Goal: Information Seeking & Learning: Learn about a topic

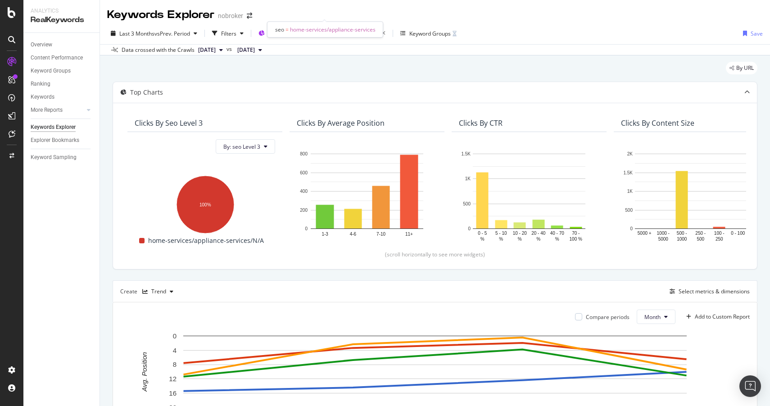
click at [352, 29] on span "Segment: home-services/appliance-services" at bounding box center [322, 33] width 109 height 8
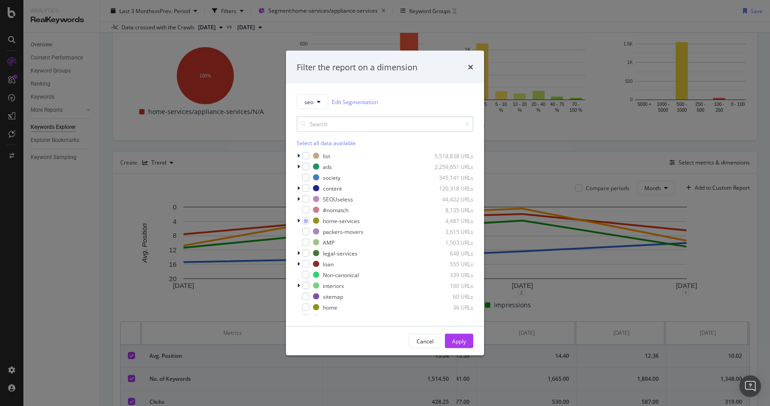
click at [330, 122] on input "modal" at bounding box center [385, 124] width 177 height 16
click at [297, 219] on icon "modal" at bounding box center [298, 220] width 3 height 5
click at [311, 243] on icon "modal" at bounding box center [311, 242] width 4 height 5
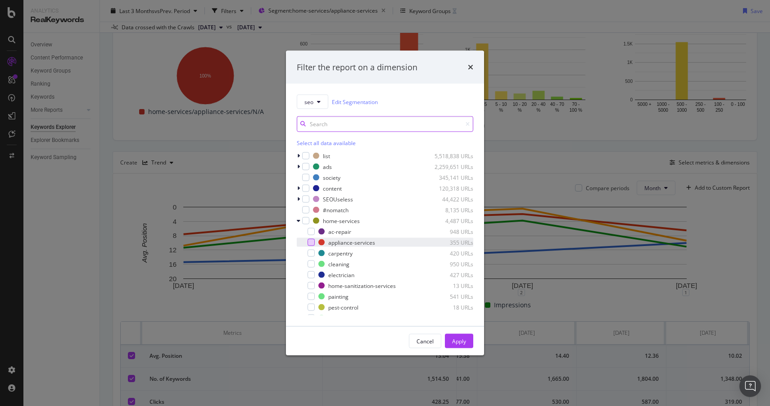
click at [343, 122] on input "modal" at bounding box center [385, 124] width 177 height 16
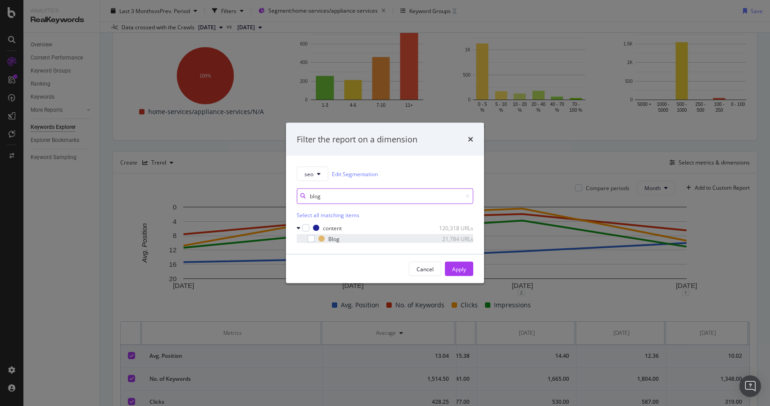
type input "blog"
click at [306, 239] on div "modal" at bounding box center [304, 238] width 5 height 9
click at [467, 270] on button "Apply" at bounding box center [459, 269] width 28 height 14
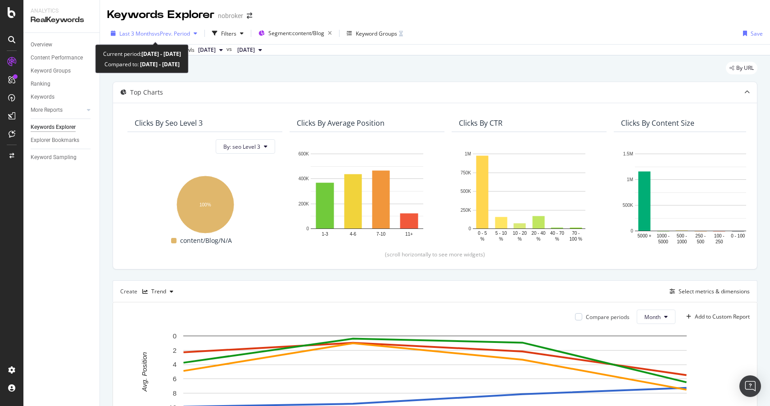
click at [177, 33] on span "vs Prev. Period" at bounding box center [172, 34] width 36 height 8
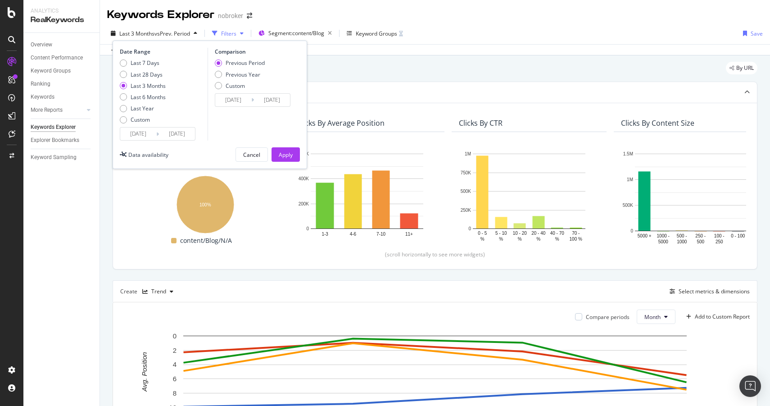
click at [217, 32] on icon "button" at bounding box center [214, 33] width 5 height 5
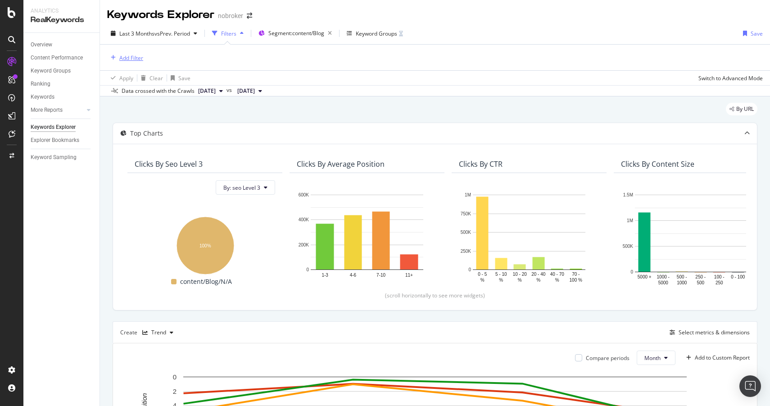
click at [130, 57] on div "Add Filter" at bounding box center [131, 58] width 24 height 8
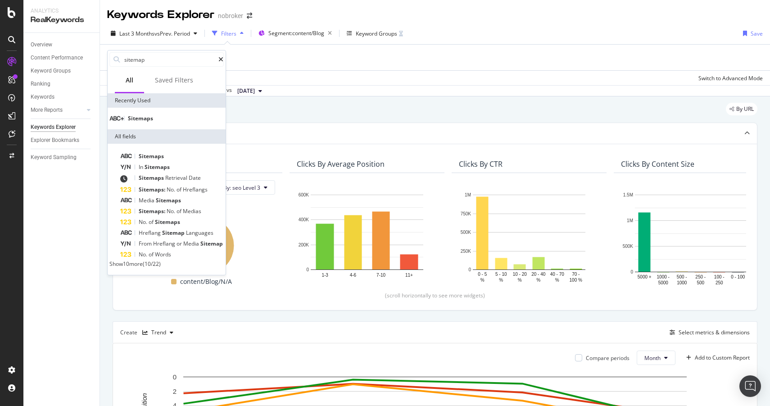
type input "sitemap"
click at [185, 127] on div "Sitemaps" at bounding box center [167, 119] width 118 height 22
click at [184, 114] on div "Sitemaps" at bounding box center [167, 119] width 118 height 22
click at [181, 122] on div "Sitemaps" at bounding box center [166, 118] width 114 height 7
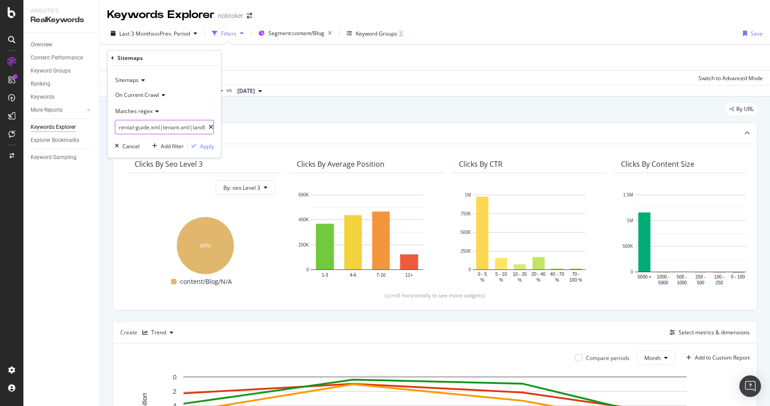
click at [209, 127] on icon at bounding box center [211, 127] width 5 height 6
click at [178, 127] on input "text" at bounding box center [164, 127] width 98 height 14
paste input "[URL][DOMAIN_NAME]"
type input "[URL][DOMAIN_NAME]"
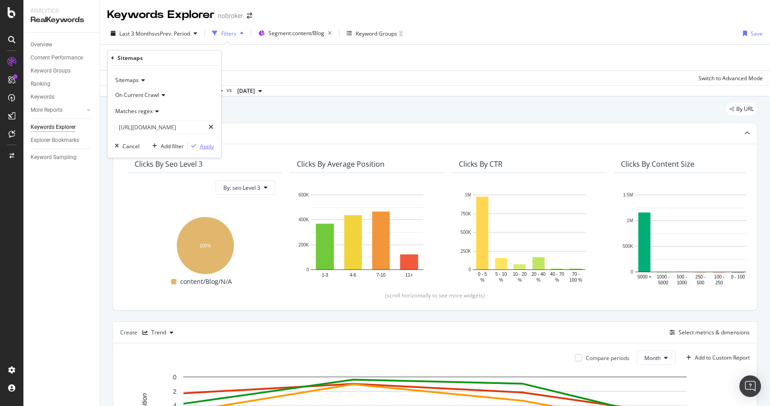
click at [203, 145] on div "Apply" at bounding box center [207, 146] width 14 height 8
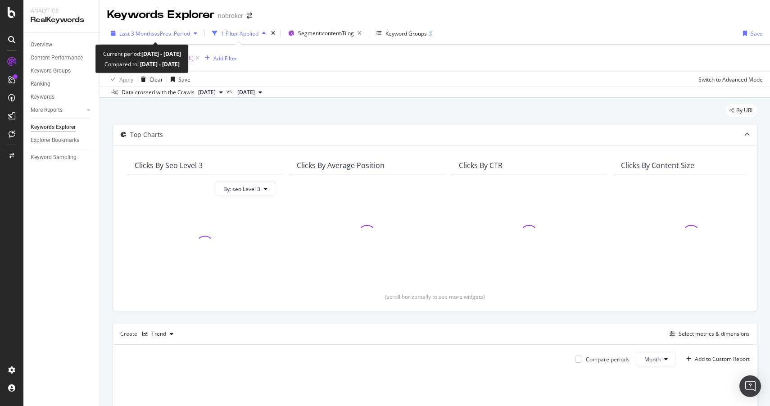
click at [186, 32] on span "vs Prev. Period" at bounding box center [172, 34] width 36 height 8
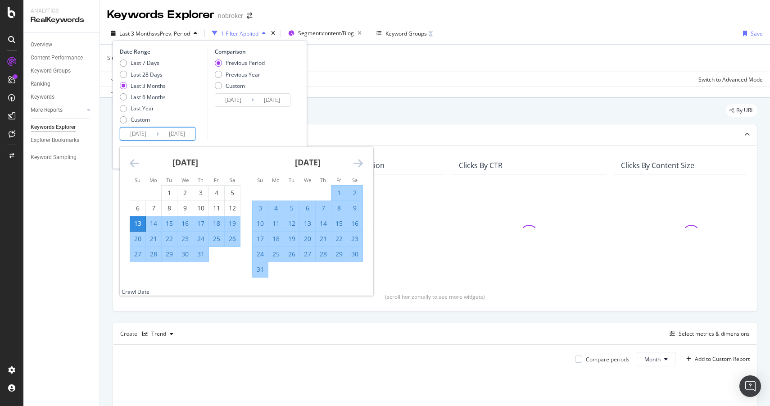
click at [139, 135] on input "[DATE]" at bounding box center [138, 133] width 36 height 13
click at [133, 163] on icon "Move backward to switch to the previous month." at bounding box center [134, 163] width 9 height 11
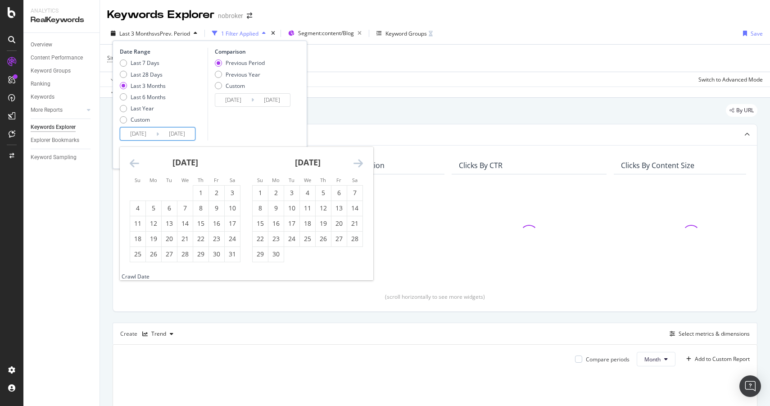
click at [133, 163] on icon "Move backward to switch to the previous month." at bounding box center [134, 163] width 9 height 11
click at [134, 134] on input "[DATE]" at bounding box center [138, 133] width 36 height 13
click at [133, 134] on input "[DATE]" at bounding box center [138, 133] width 36 height 13
click at [144, 132] on input "[DATE]" at bounding box center [138, 133] width 36 height 13
click at [151, 133] on input "[DATE]" at bounding box center [138, 133] width 36 height 13
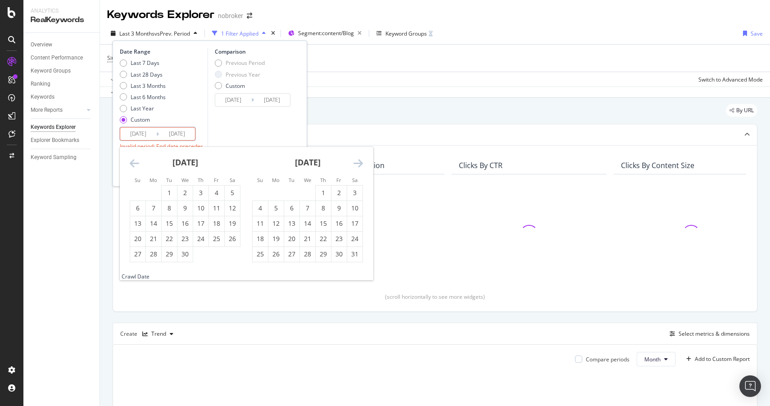
click at [134, 132] on input "[DATE]" at bounding box center [138, 133] width 36 height 13
click at [218, 136] on div "Comparison Previous Period Previous Year Custom [DATE] Navigate forward to inte…" at bounding box center [251, 103] width 86 height 110
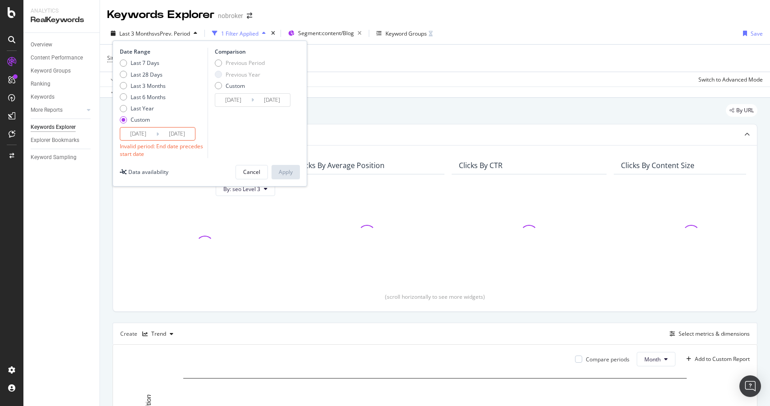
click at [144, 136] on input "[DATE]" at bounding box center [138, 133] width 36 height 13
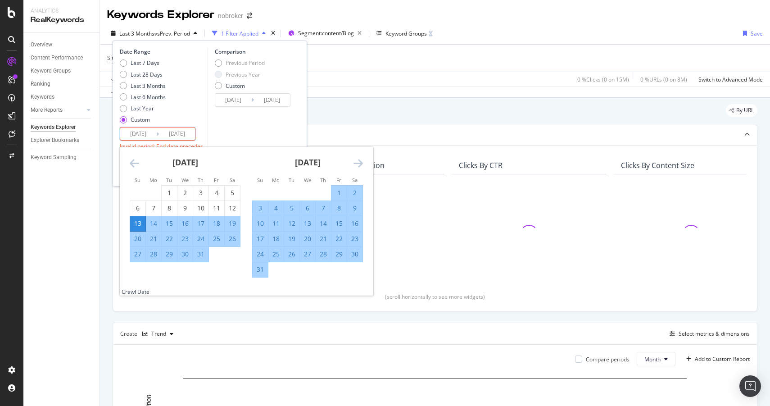
click at [138, 164] on icon "Move backward to switch to the previous month." at bounding box center [134, 163] width 9 height 11
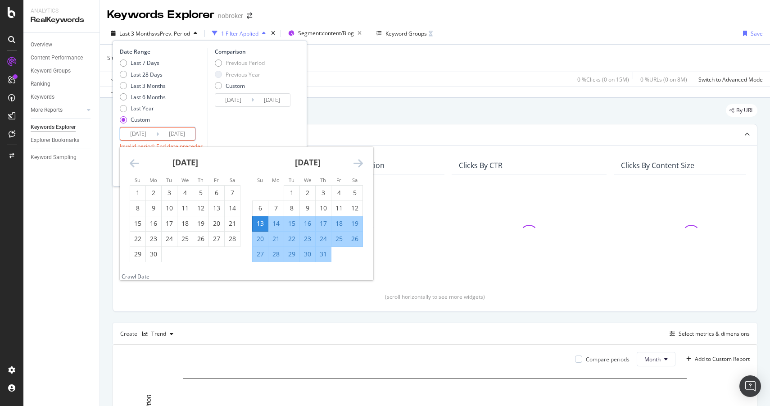
click at [138, 164] on icon "Move backward to switch to the previous month." at bounding box center [134, 163] width 9 height 11
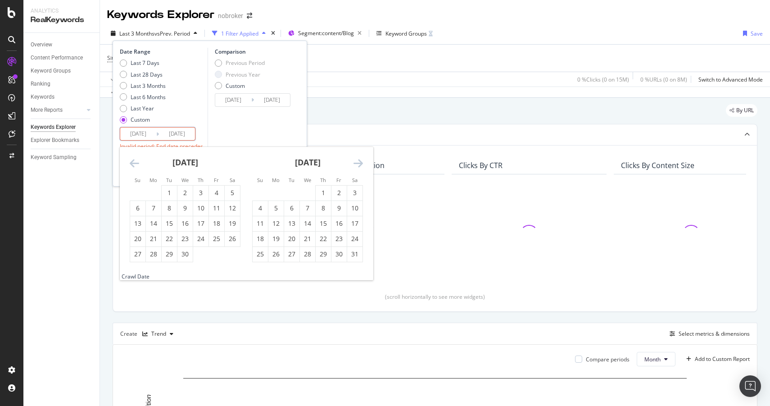
click at [138, 164] on icon "Move backward to switch to the previous month." at bounding box center [134, 163] width 9 height 11
click at [141, 135] on input "[DATE]" at bounding box center [138, 133] width 36 height 13
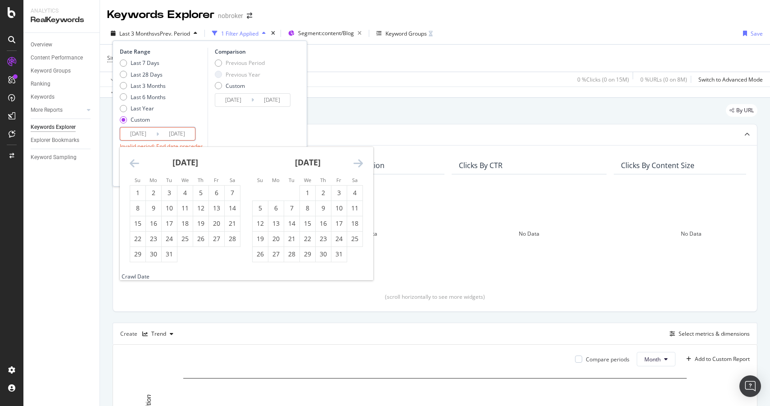
click at [136, 135] on input "[DATE]" at bounding box center [138, 133] width 36 height 13
type input "[DATE]"
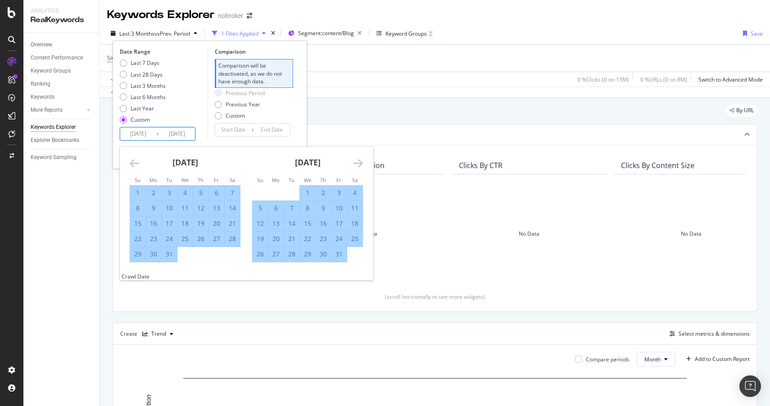
click at [145, 133] on input "[DATE]" at bounding box center [138, 133] width 36 height 13
type input "[DATE]"
click at [151, 133] on input "[DATE]" at bounding box center [138, 133] width 36 height 13
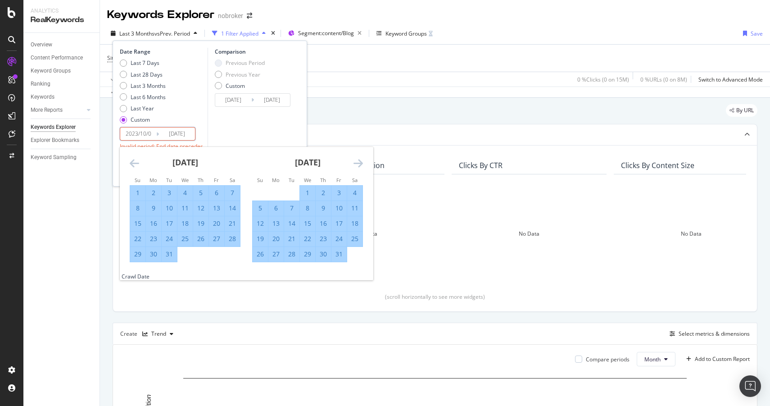
type input "[DATE]"
click at [219, 131] on div "Comparison Previous Period Previous Year Custom [DATE] Navigate forward to inte…" at bounding box center [251, 94] width 86 height 93
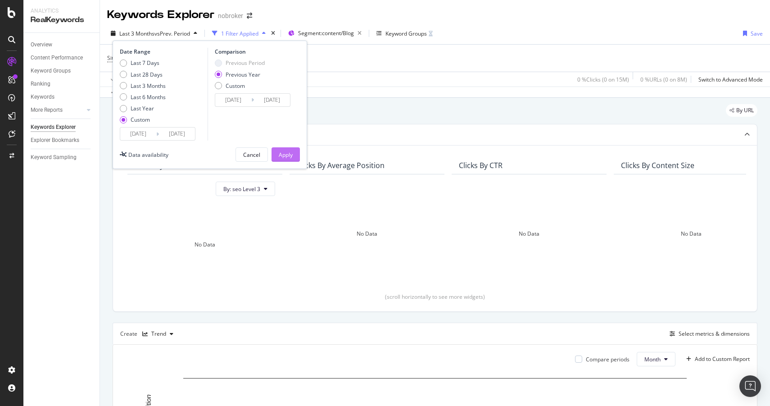
click at [281, 152] on div "Apply" at bounding box center [286, 155] width 14 height 8
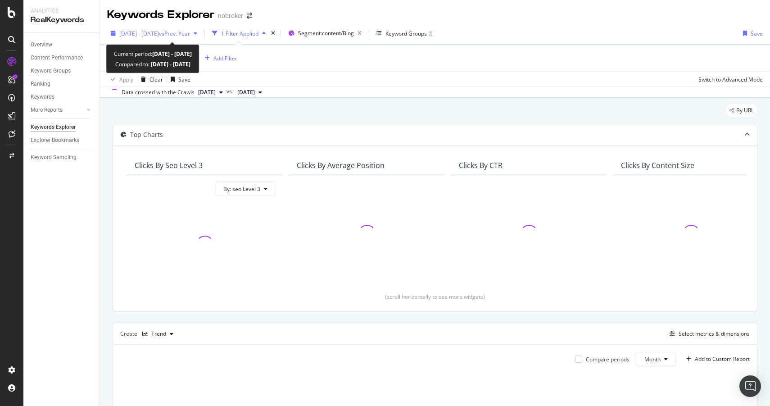
click at [159, 36] on span "[DATE] - [DATE]" at bounding box center [139, 34] width 40 height 8
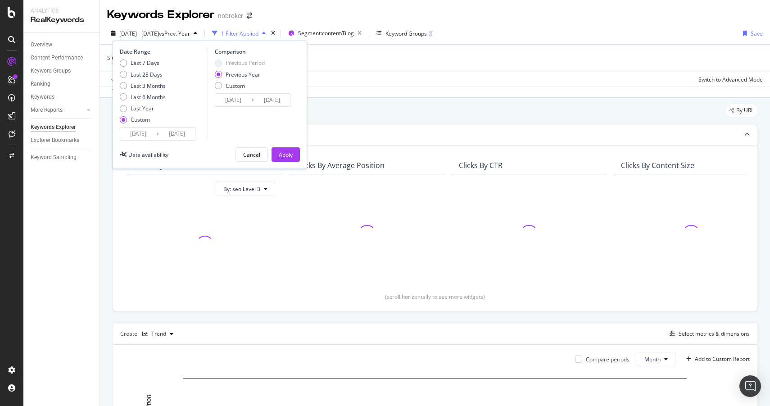
click at [410, 108] on div "By URL" at bounding box center [435, 114] width 645 height 20
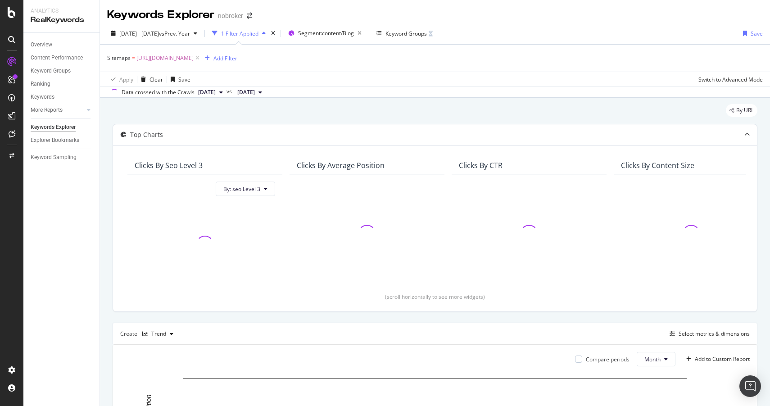
click at [216, 94] on span "[DATE]" at bounding box center [207, 92] width 18 height 8
click at [186, 90] on div "Data crossed with the Crawls" at bounding box center [158, 92] width 73 height 8
click at [227, 94] on button "[DATE]" at bounding box center [211, 92] width 32 height 11
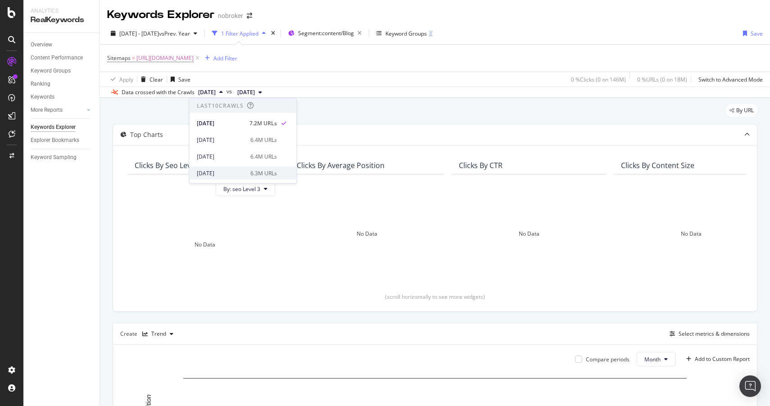
click at [223, 167] on div "[DATE] 6.3M URLs" at bounding box center [243, 173] width 107 height 13
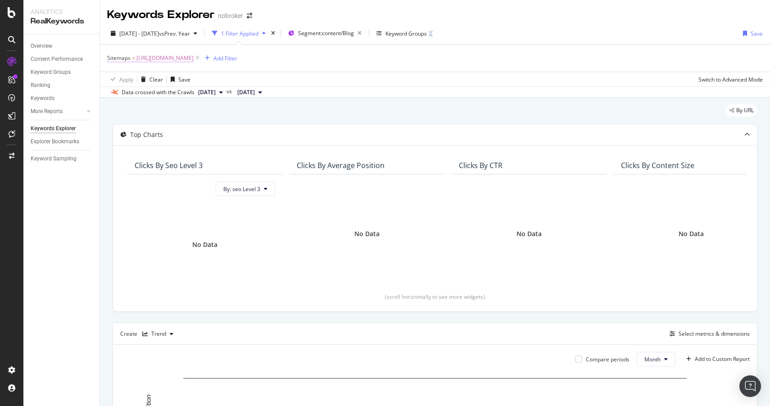
click at [194, 55] on span "https://www.nobroker.in/blog/sitemap_index/?id=packers-and-movers.xml" at bounding box center [164, 58] width 57 height 13
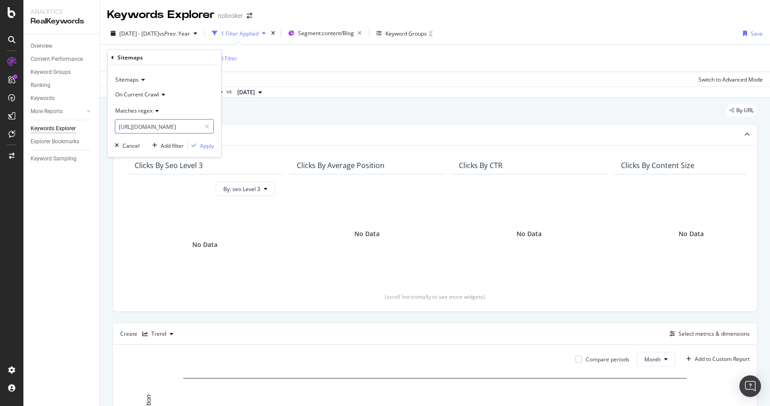
click at [172, 124] on input "[URL][DOMAIN_NAME]" at bounding box center [157, 126] width 85 height 14
paste input "electrician"
type input "https://www.nobroker.in/blog/sitemap_index/?id=electrician.xml"
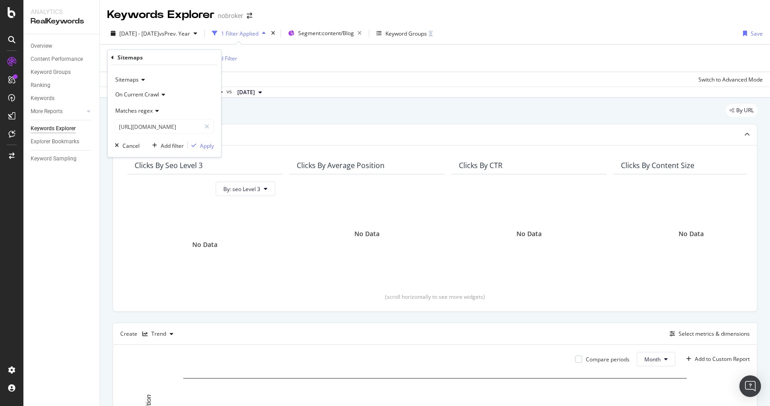
scroll to position [0, 0]
click at [206, 139] on div "Sitemaps On Current Crawl Matches regex https://www.nobroker.in/blog/sitemap_in…" at bounding box center [165, 111] width 114 height 92
click at [206, 144] on div "Apply" at bounding box center [207, 145] width 14 height 8
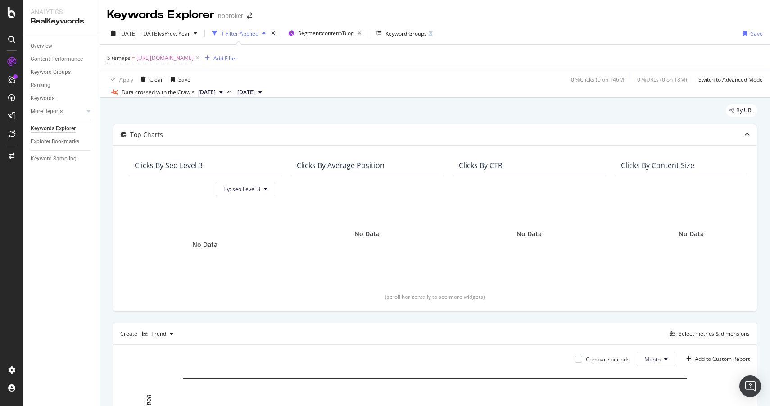
click at [204, 93] on span "[DATE]" at bounding box center [207, 92] width 18 height 8
click at [203, 168] on div "[DATE] 6.3M URLs" at bounding box center [243, 173] width 107 height 13
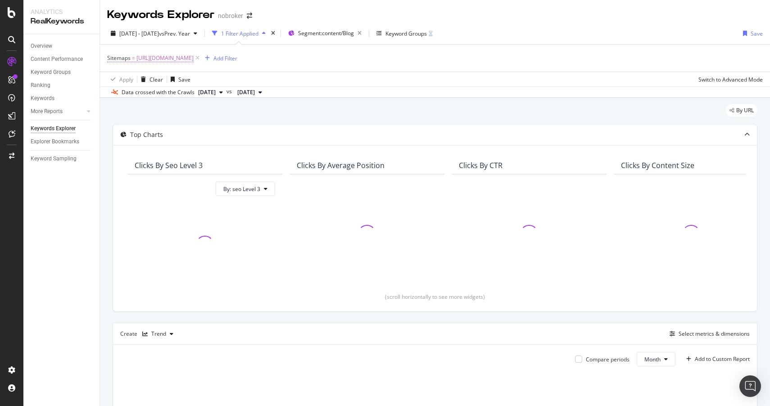
click at [194, 61] on span "https://www.nobroker.in/blog/sitemap_index/?id=electrician.xml" at bounding box center [164, 58] width 57 height 13
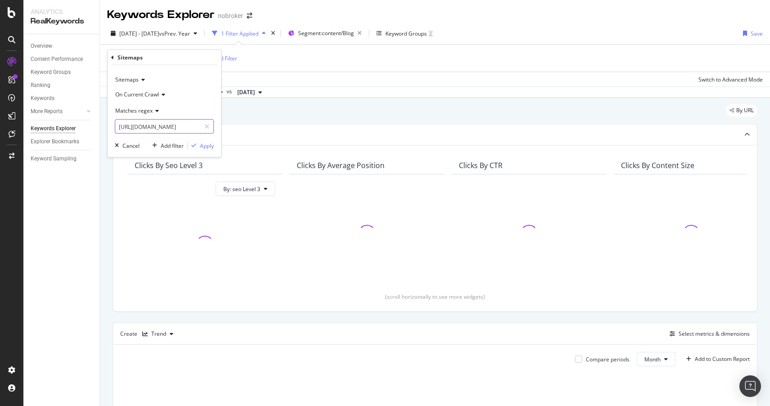
click at [164, 120] on input "https://www.nobroker.in/blog/sitemap_index/?id=electrician.xml" at bounding box center [157, 126] width 85 height 14
paste input "https://www.nobroker.in/blog/sitemap_index/?id=carpentry-guide.xml"
type input "https://www.nobroker.in/blog/sitemap_index/?id=carpentry-guide.xml"
click at [204, 145] on div "Apply" at bounding box center [207, 145] width 14 height 8
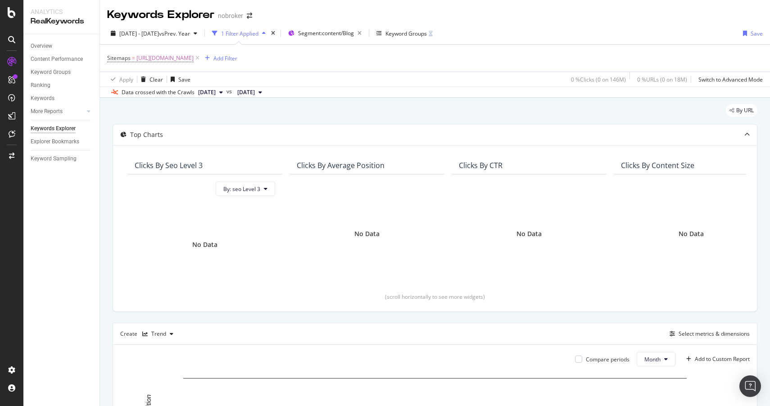
click at [191, 95] on div "Data crossed with the Crawls" at bounding box center [158, 92] width 73 height 8
click at [216, 93] on span "[DATE]" at bounding box center [207, 92] width 18 height 8
click at [223, 171] on div "[DATE]" at bounding box center [221, 173] width 48 height 8
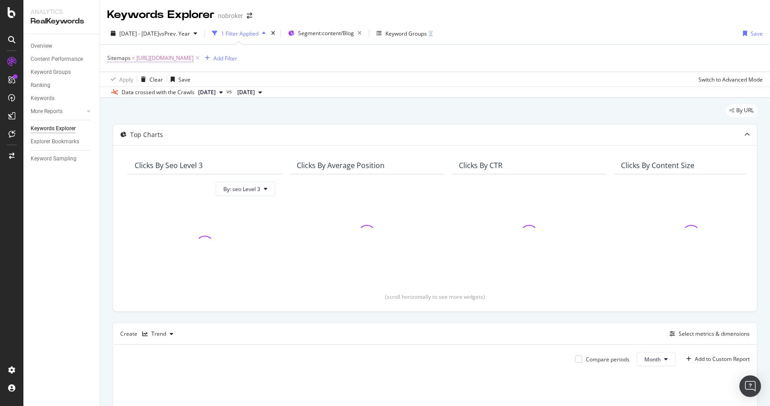
click at [194, 59] on span "https://www.nobroker.in/blog/sitemap_index/?id=carpentry-guide.xml" at bounding box center [164, 58] width 57 height 13
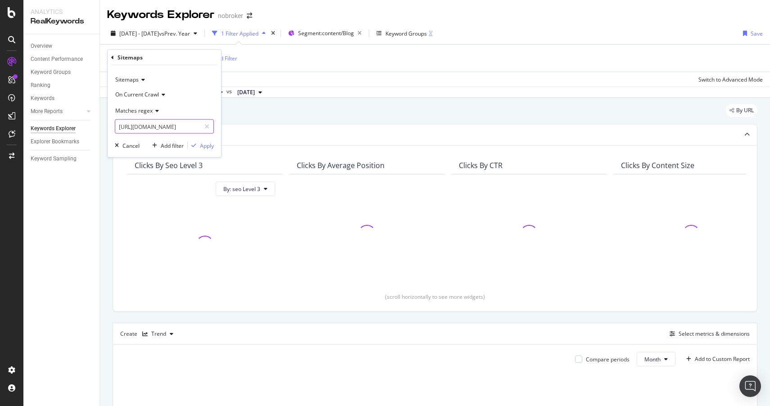
click at [189, 126] on input "https://www.nobroker.in/blog/sitemap_index/?id=carpentry-guide.xml" at bounding box center [157, 126] width 85 height 14
click at [206, 126] on icon at bounding box center [206, 126] width 5 height 6
click at [191, 126] on input "text" at bounding box center [164, 126] width 98 height 14
paste input "https://www.nobroker.in/blog/sitemap_index/?id=plumbing-guide.xml"
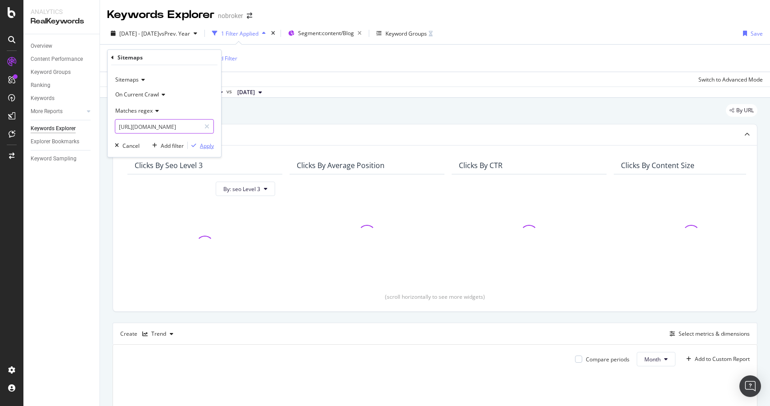
type input "https://www.nobroker.in/blog/sitemap_index/?id=plumbing-guide.xml"
click at [195, 145] on icon "button" at bounding box center [193, 145] width 5 height 5
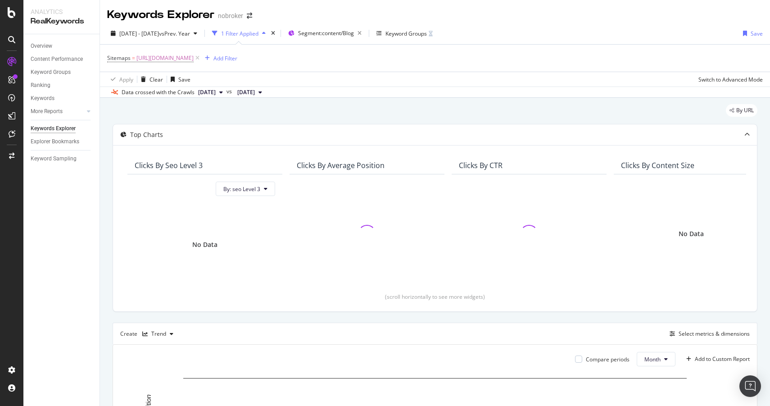
click at [216, 91] on span "[DATE]" at bounding box center [207, 92] width 18 height 8
click at [243, 144] on div "2025 Jul. 7th 6.4M URLs" at bounding box center [237, 143] width 80 height 8
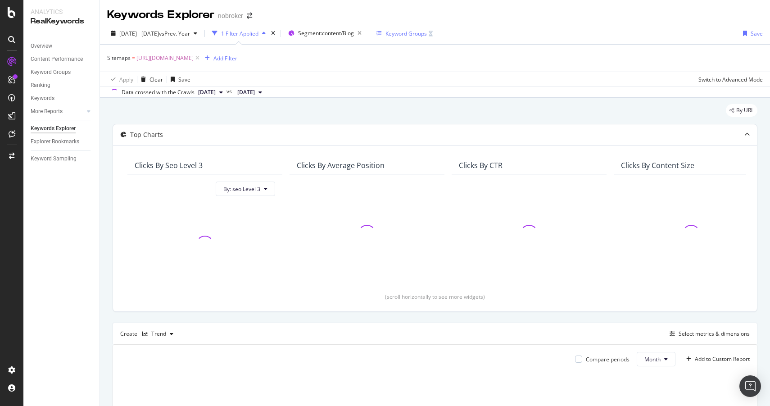
click at [433, 38] on div "Keyword Groups" at bounding box center [405, 34] width 56 height 14
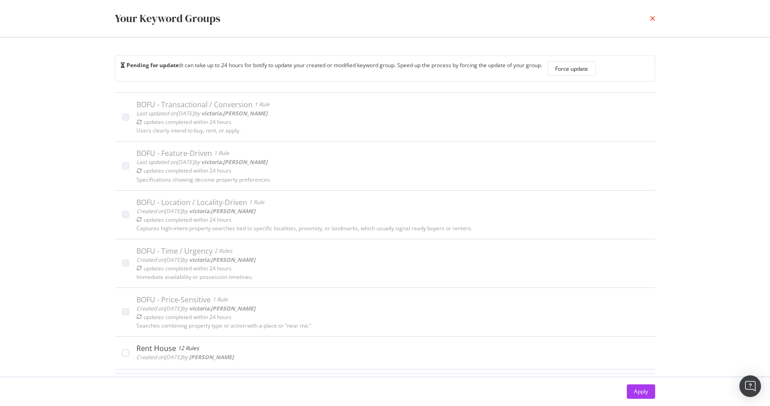
click at [653, 18] on icon "times" at bounding box center [652, 18] width 5 height 7
